Goal: Information Seeking & Learning: Learn about a topic

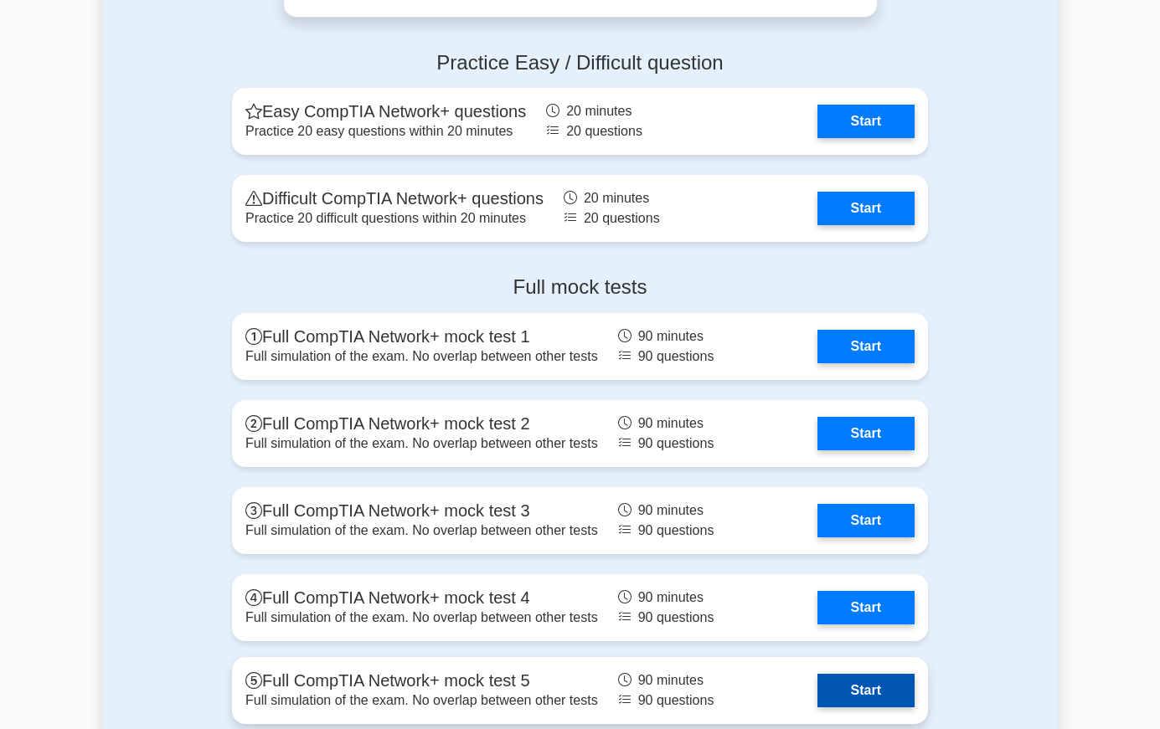
scroll to position [3350, 0]
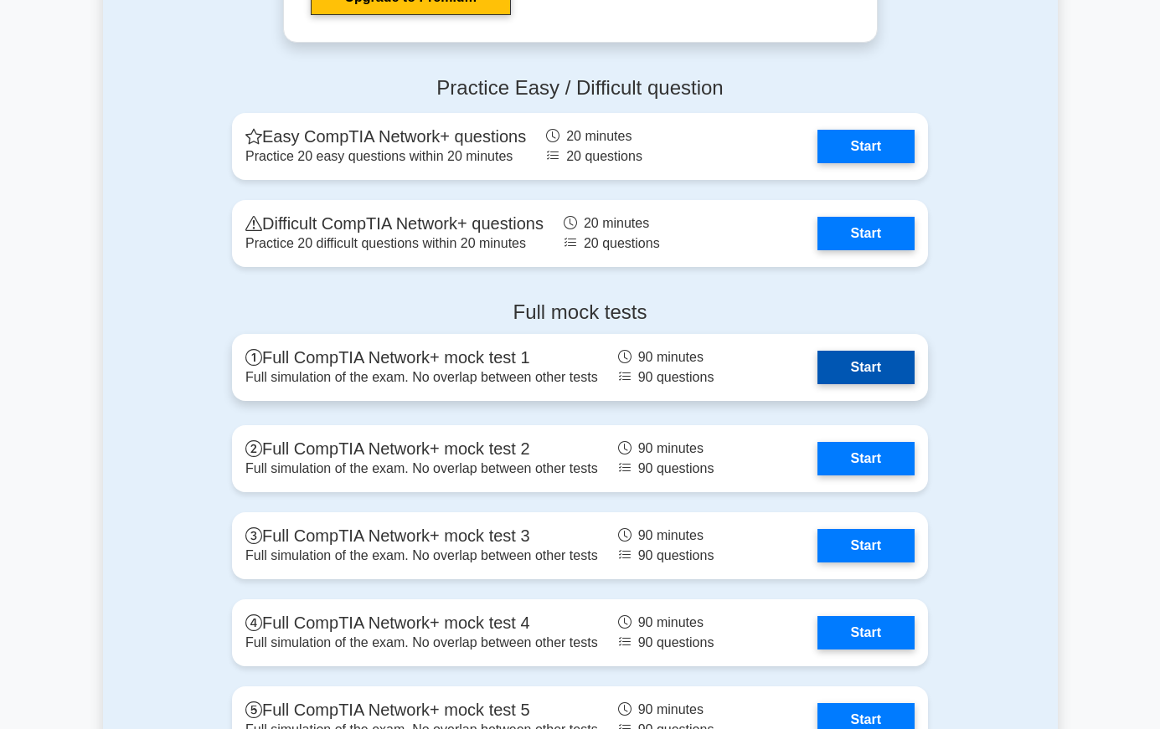
click at [914, 351] on link "Start" at bounding box center [865, 367] width 97 height 33
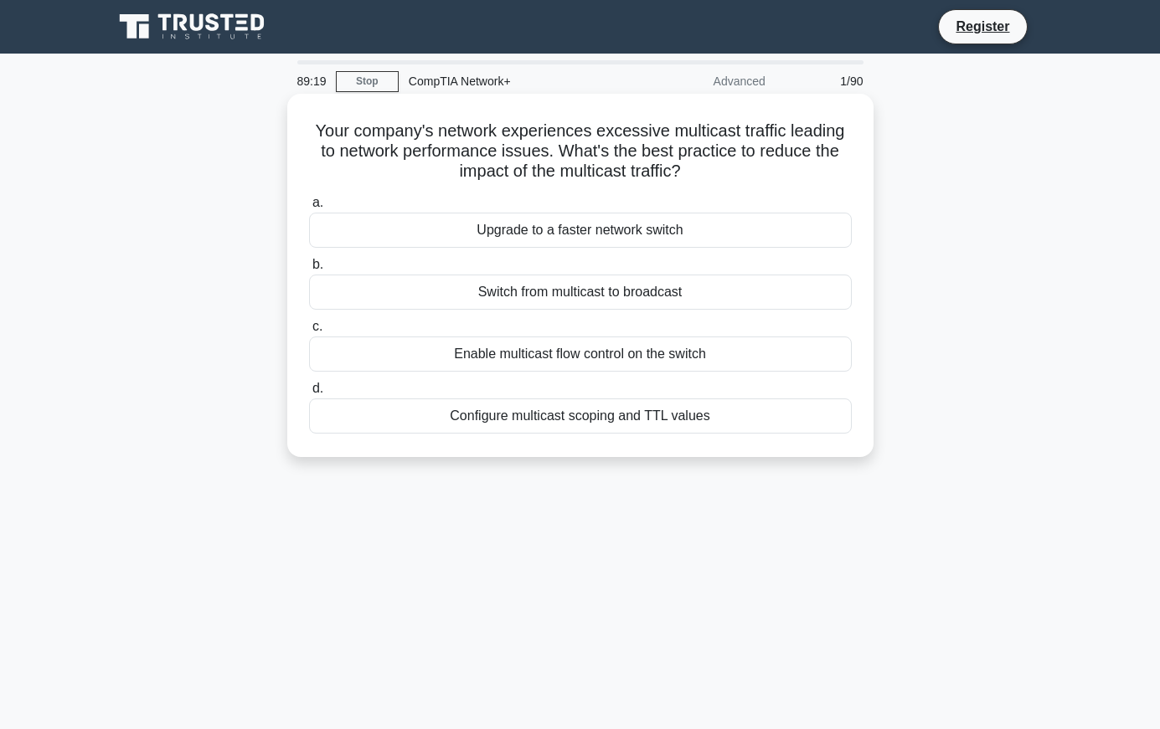
click at [607, 411] on div "Configure multicast scoping and TTL values" at bounding box center [580, 416] width 543 height 35
click at [309, 394] on input "d. Configure multicast scoping and TTL values" at bounding box center [309, 389] width 0 height 11
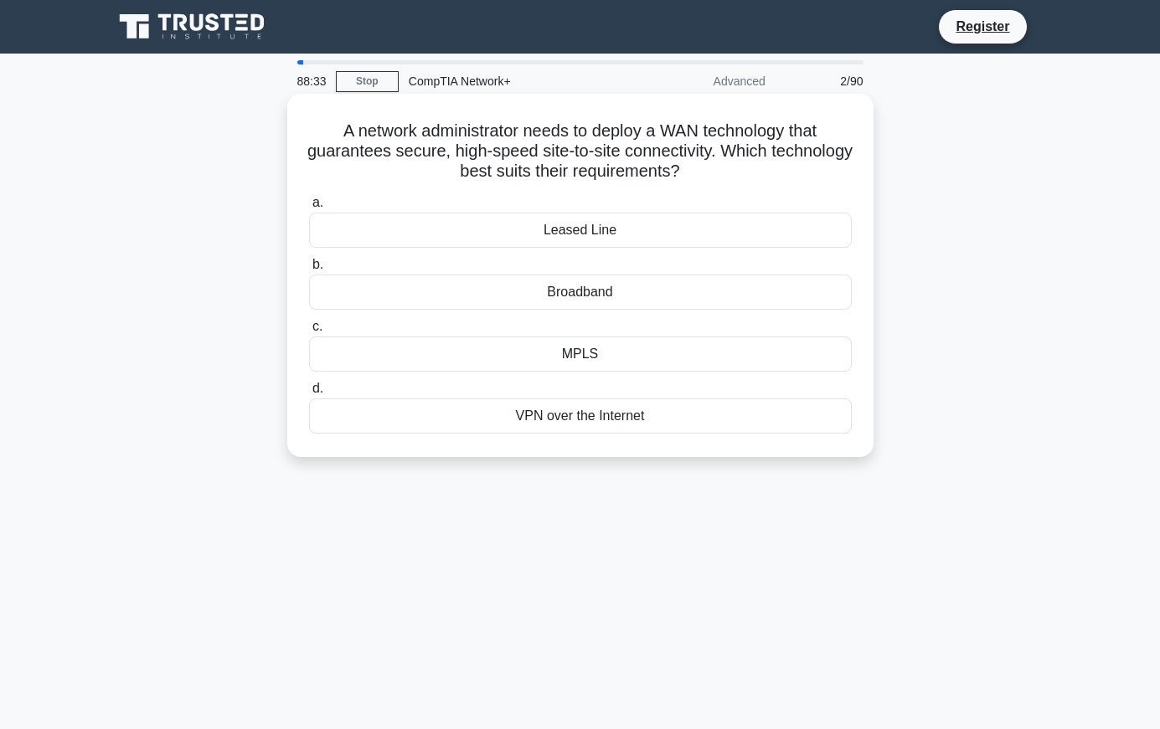
click at [574, 425] on div "VPN over the Internet" at bounding box center [580, 416] width 543 height 35
click at [309, 394] on input "d. VPN over the Internet" at bounding box center [309, 389] width 0 height 11
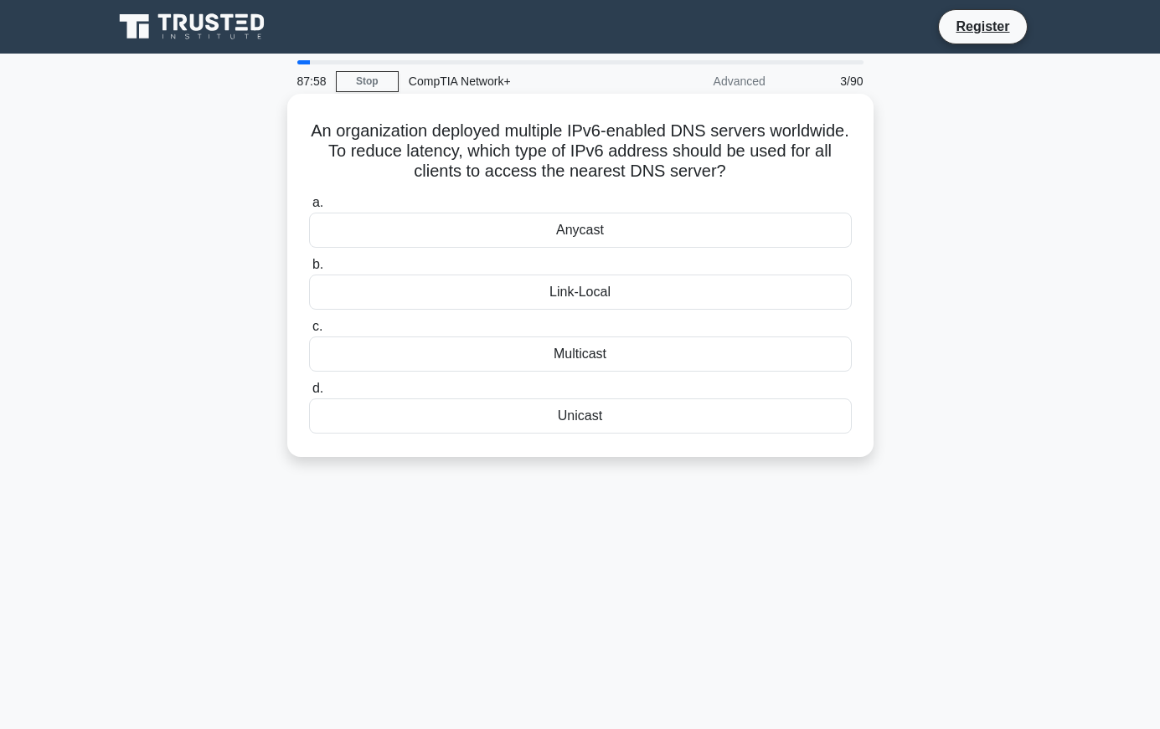
click at [563, 354] on div "Multicast" at bounding box center [580, 354] width 543 height 35
click at [309, 332] on input "c. Multicast" at bounding box center [309, 327] width 0 height 11
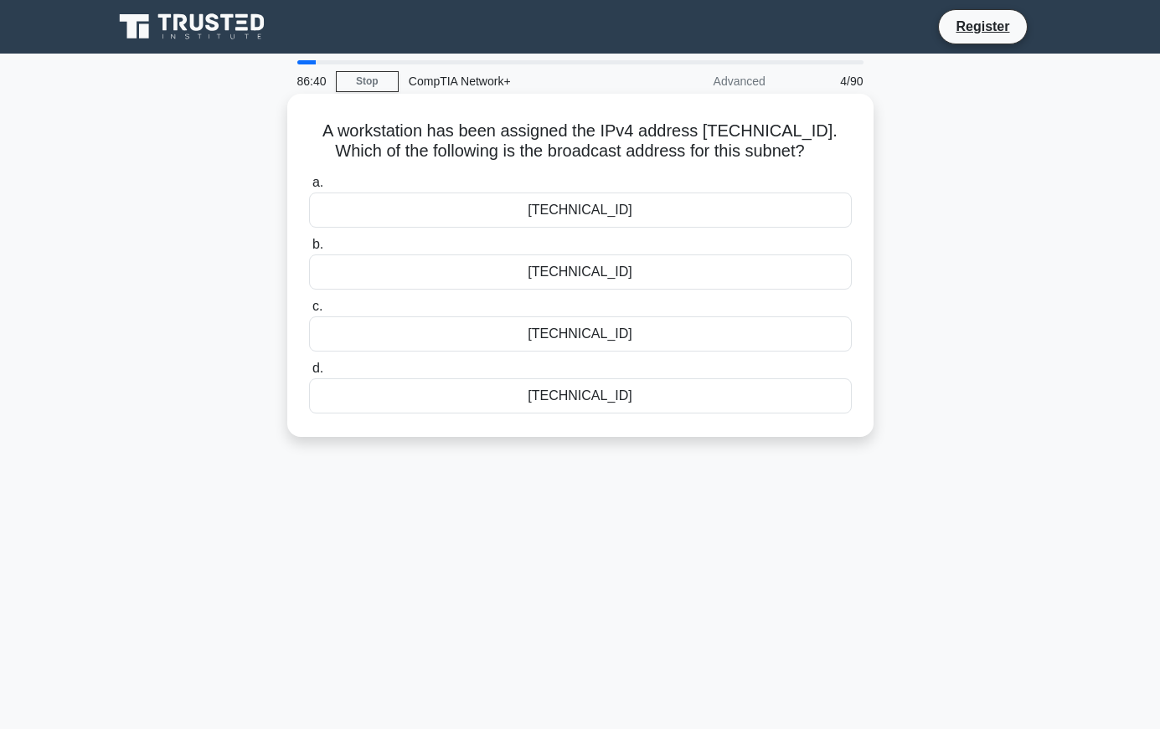
click at [586, 277] on div "192.168.12.224" at bounding box center [580, 272] width 543 height 35
click at [309, 250] on input "b. 192.168.12.224" at bounding box center [309, 245] width 0 height 11
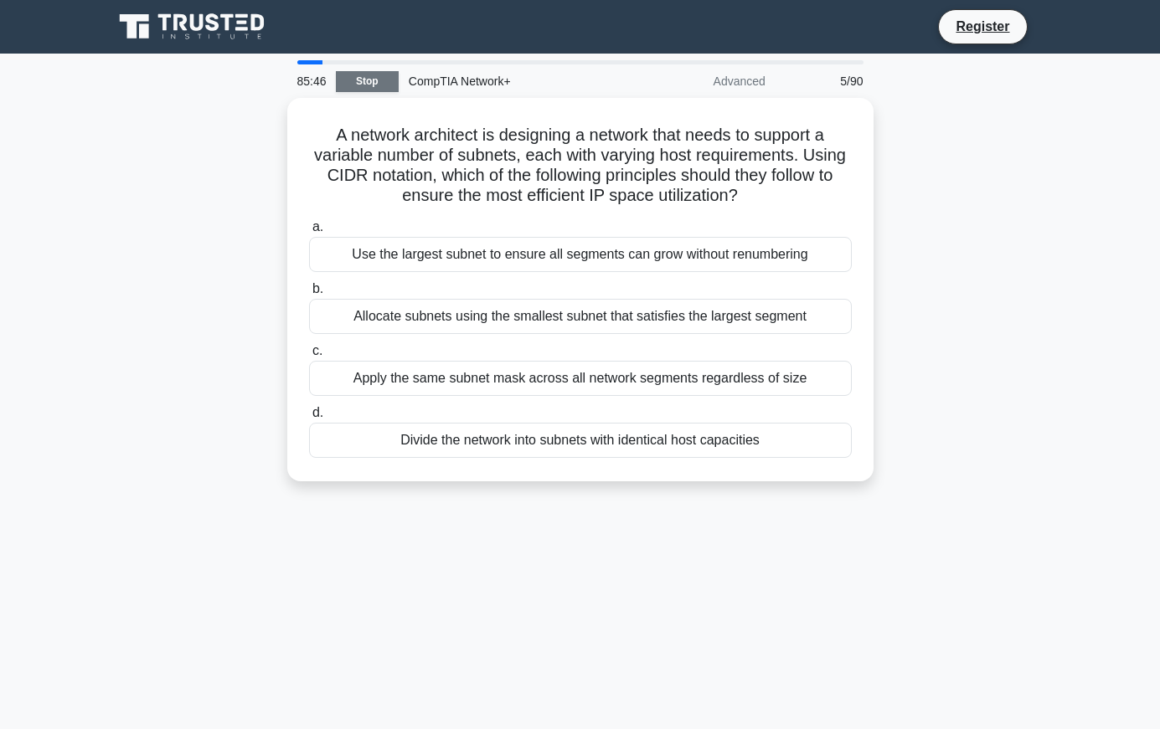
click at [361, 76] on link "Stop" at bounding box center [367, 81] width 63 height 21
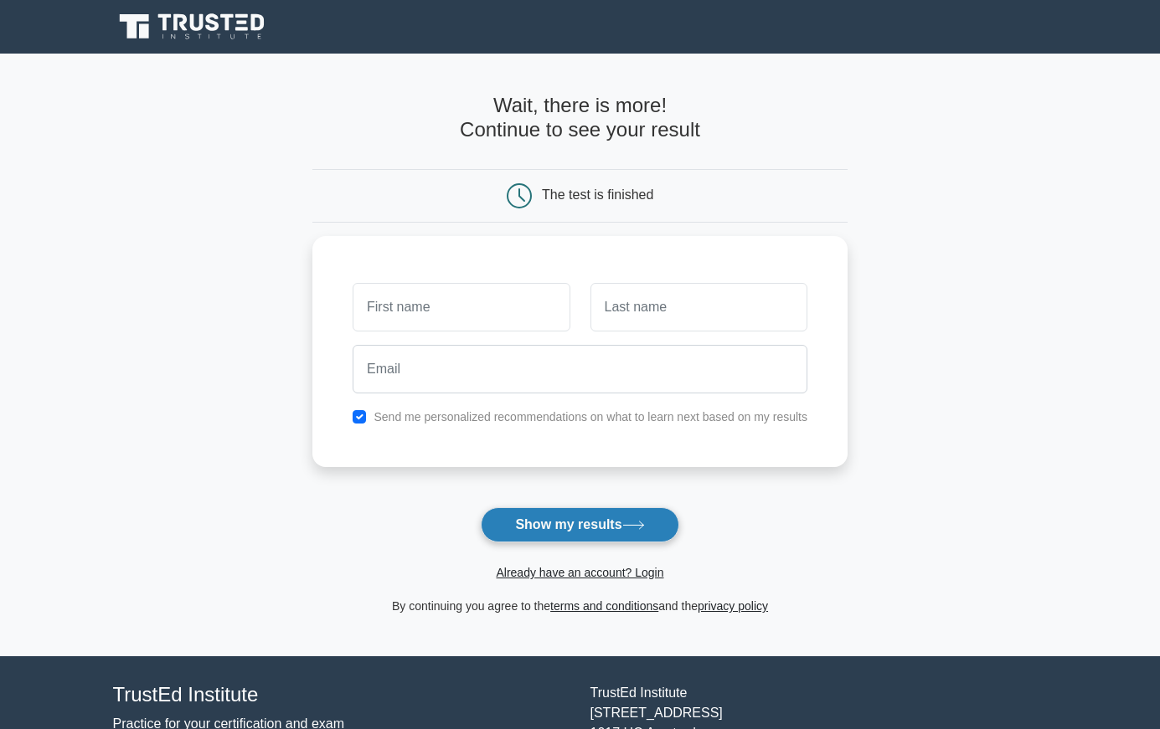
click at [592, 535] on button "Show my results" at bounding box center [580, 524] width 198 height 35
click at [431, 476] on form "Wait, there is more! Continue to see your result The test is finished and the" at bounding box center [579, 355] width 535 height 523
